Goal: Learn about a topic: Learn about a topic

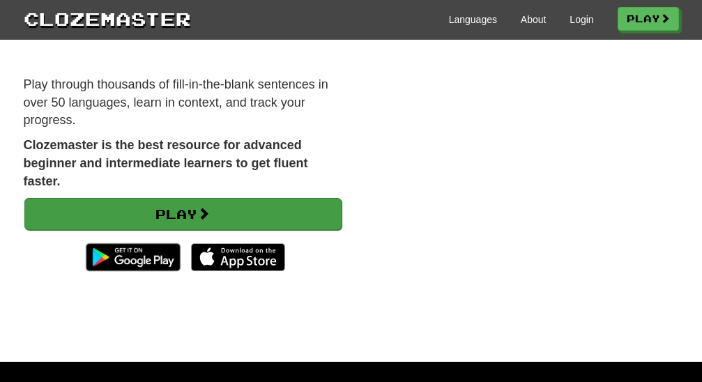
scroll to position [446, 0]
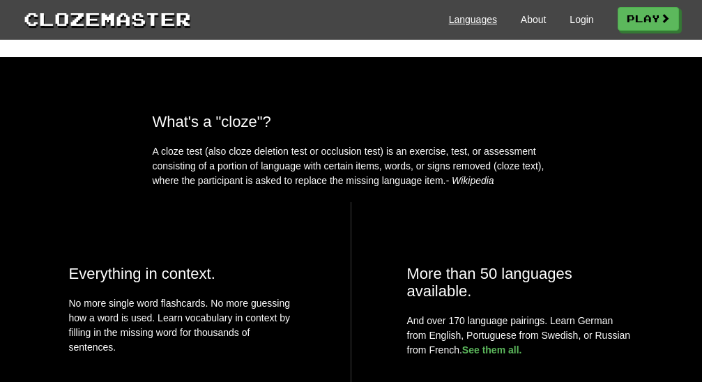
click at [460, 19] on link "Languages" at bounding box center [473, 20] width 48 height 14
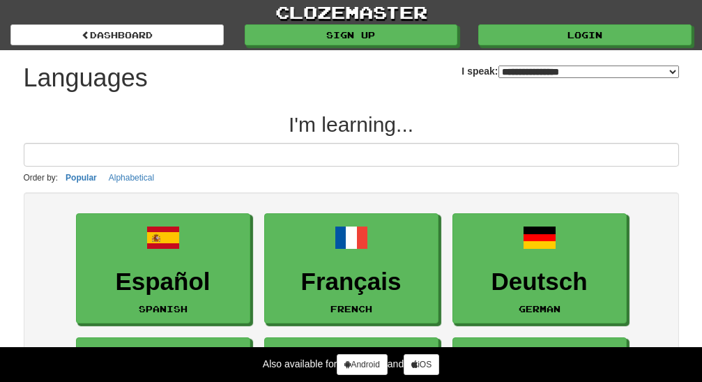
select select "*******"
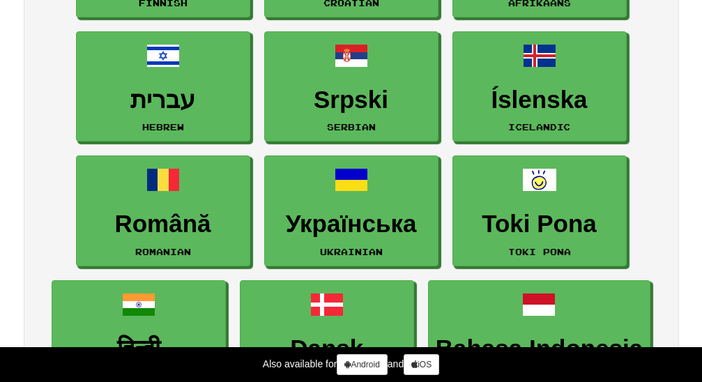
scroll to position [23, 0]
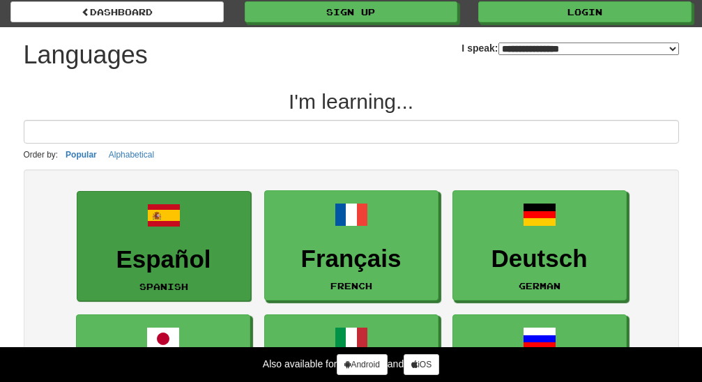
click at [181, 254] on h3 "Español" at bounding box center [163, 259] width 159 height 27
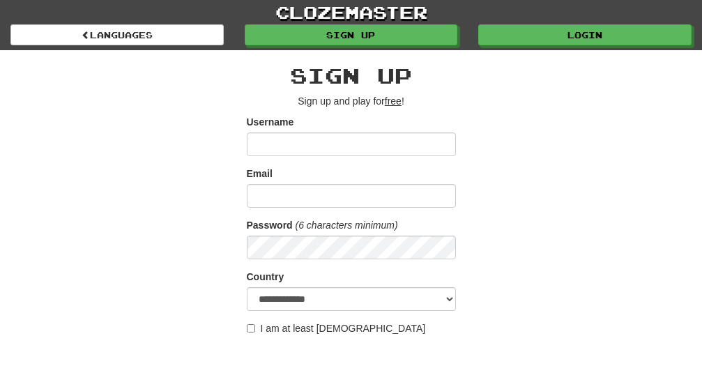
scroll to position [650, 0]
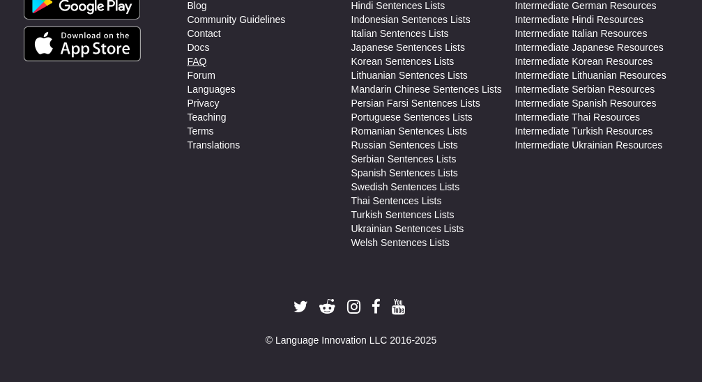
click at [191, 56] on link "FAQ" at bounding box center [198, 61] width 20 height 14
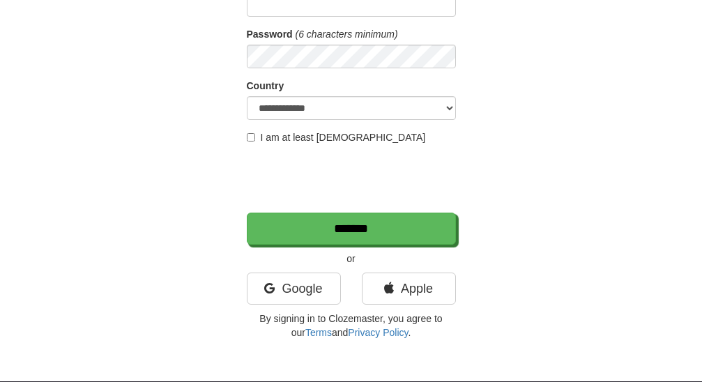
scroll to position [0, 0]
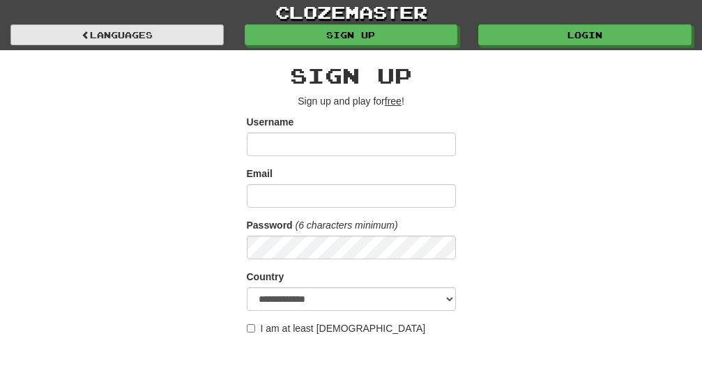
click at [124, 25] on link "Languages" at bounding box center [116, 34] width 213 height 21
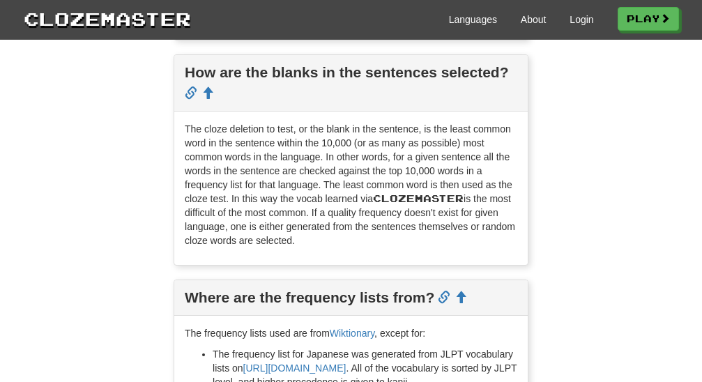
scroll to position [1317, 0]
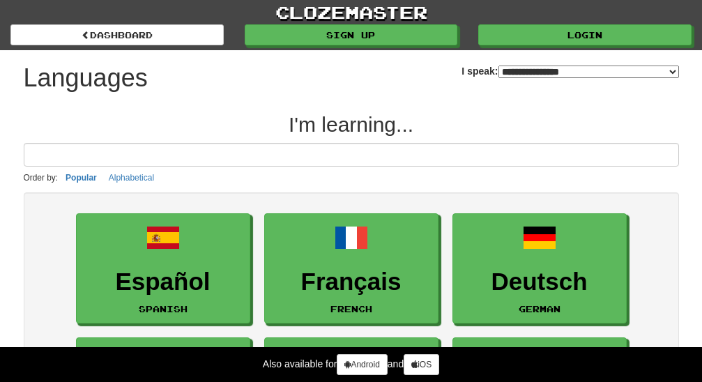
select select "*******"
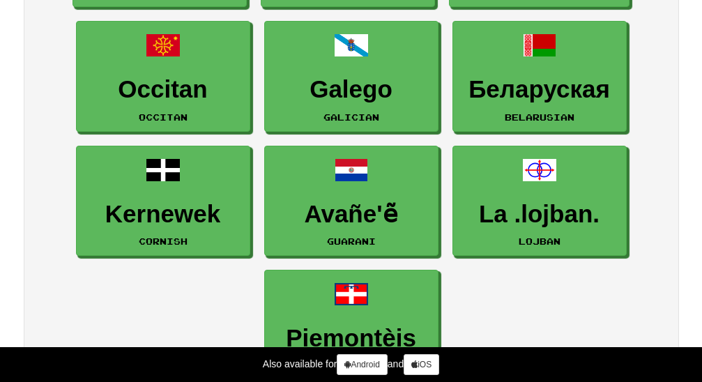
scroll to position [3331, 0]
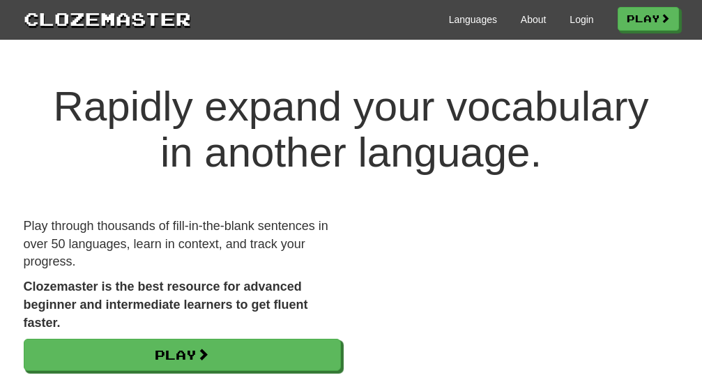
scroll to position [446, 0]
